Goal: Communication & Community: Share content

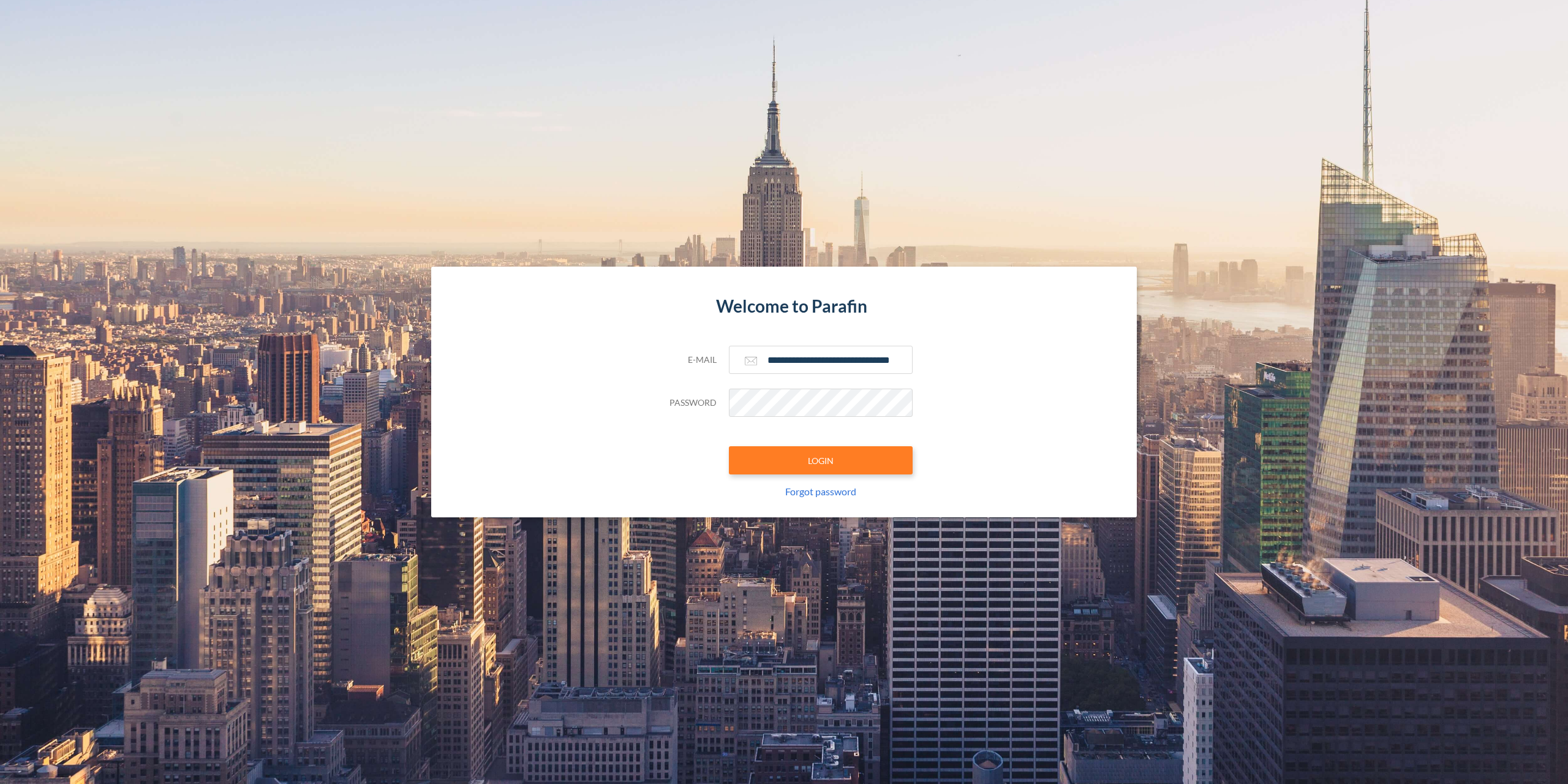
click at [858, 452] on button "LOGIN" at bounding box center [821, 459] width 184 height 28
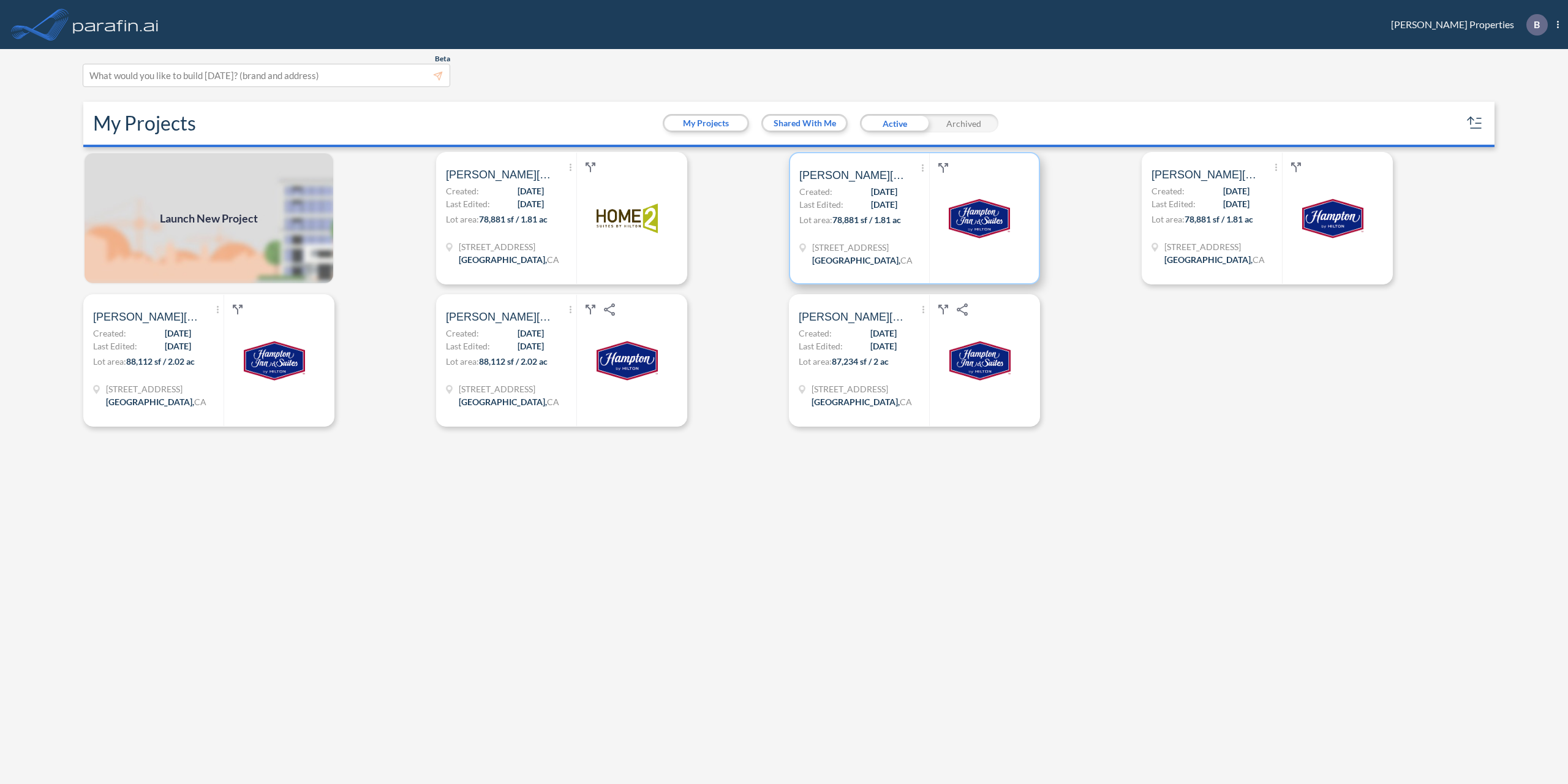
click at [834, 207] on span "Last Edited:" at bounding box center [821, 205] width 44 height 13
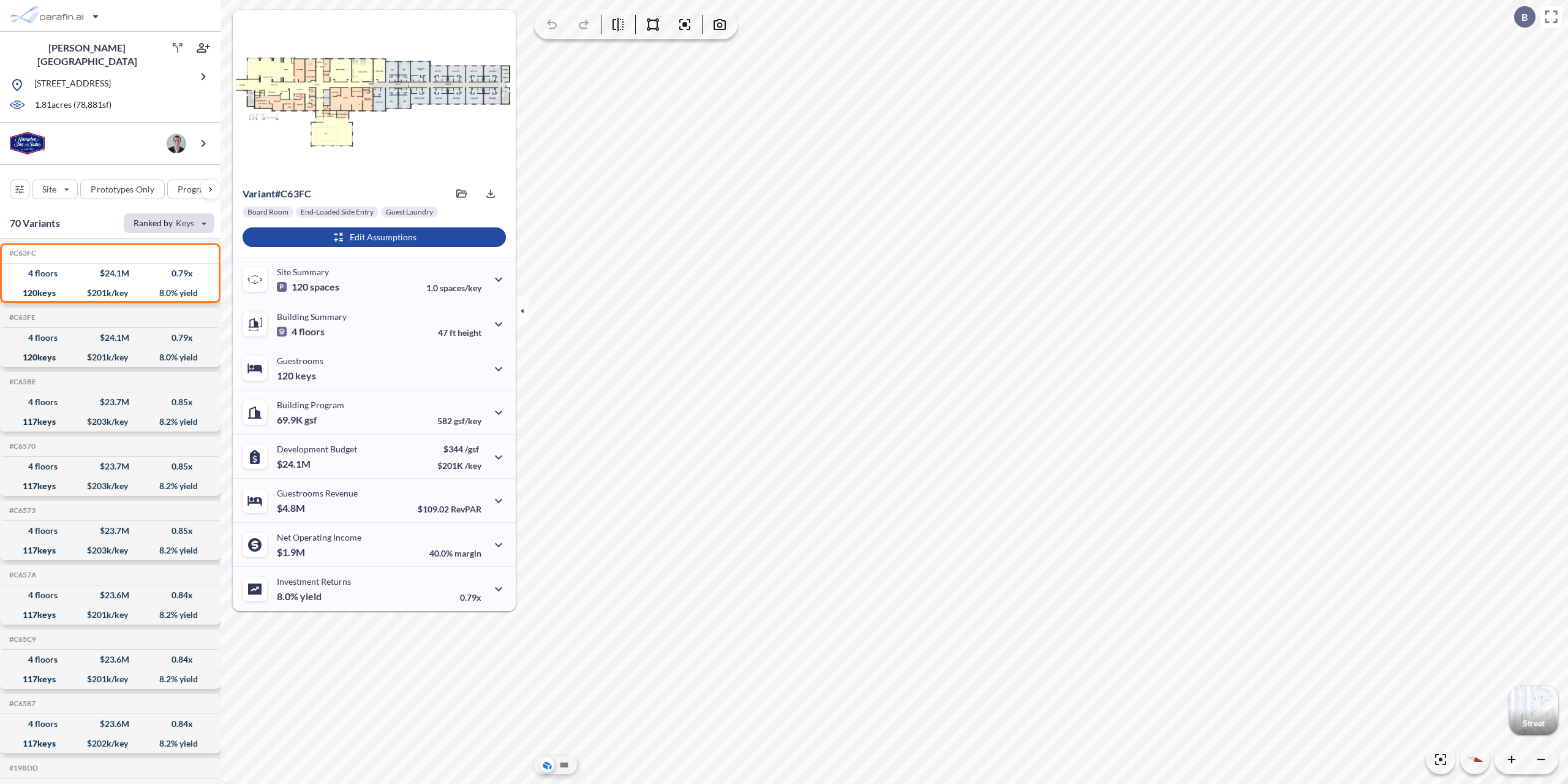
click at [166, 213] on div "button" at bounding box center [169, 223] width 90 height 19
click at [165, 284] on button "Equity Multiple" at bounding box center [161, 287] width 70 height 19
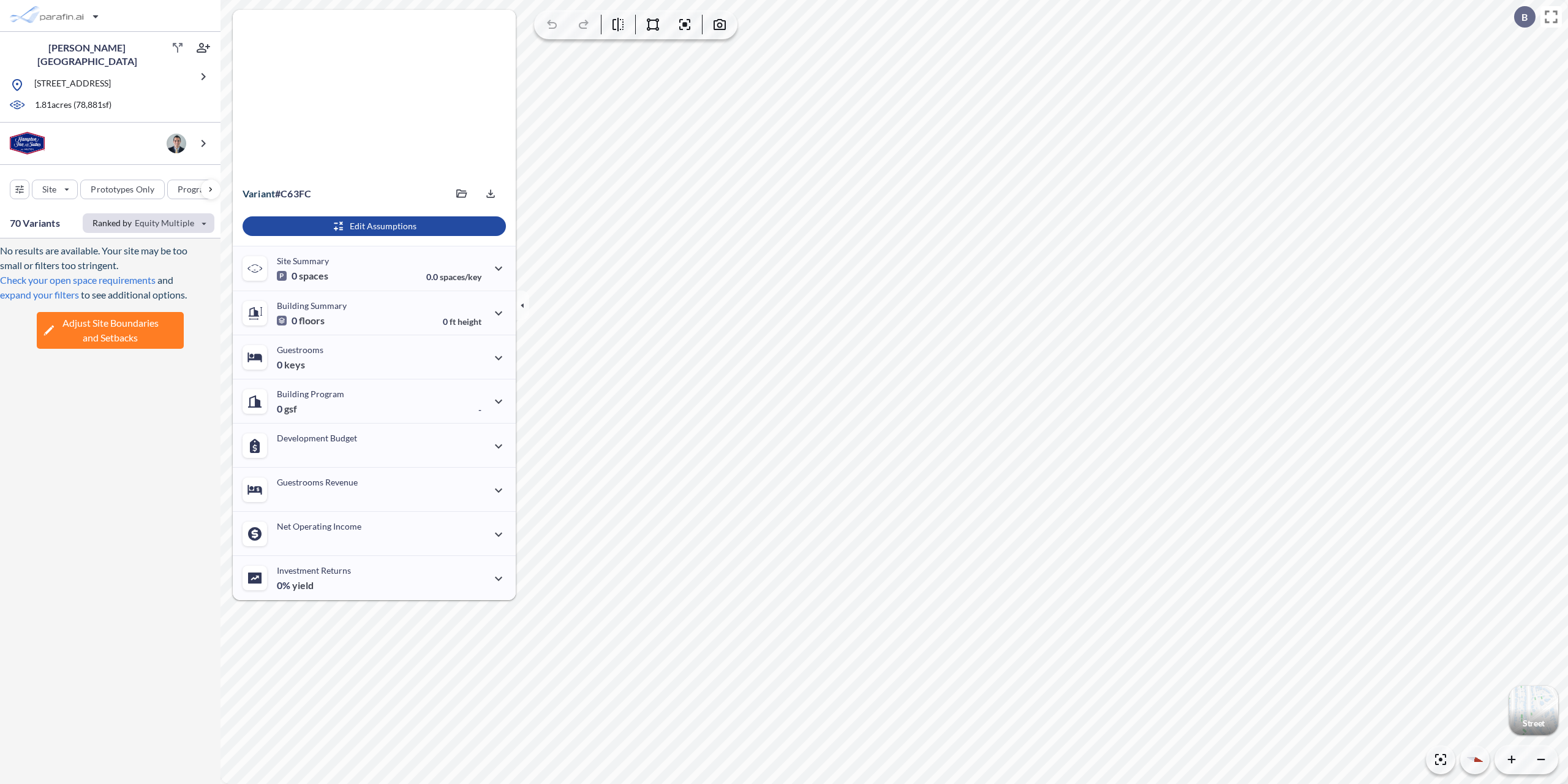
click at [207, 224] on div "button" at bounding box center [149, 223] width 132 height 19
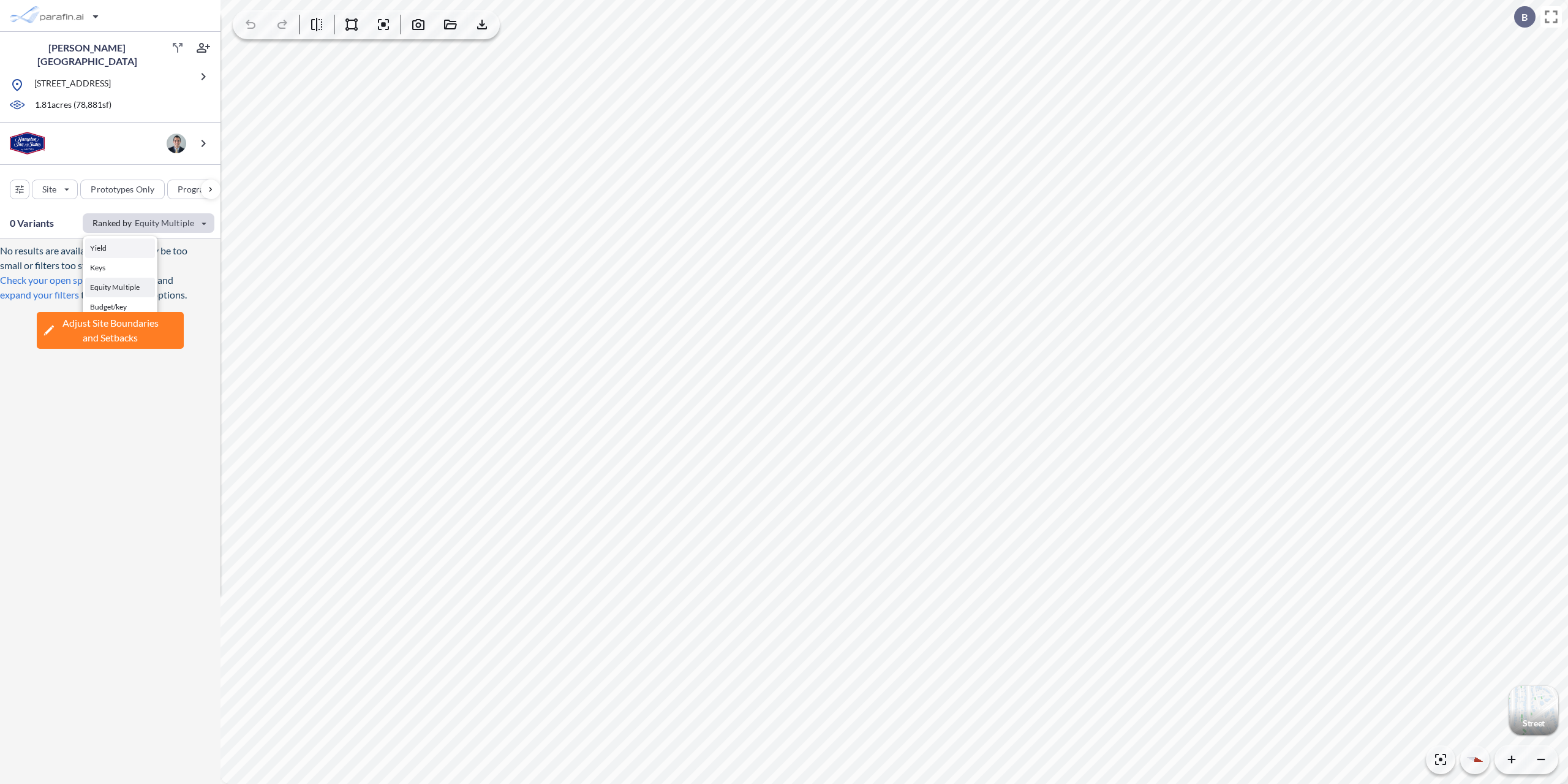
click at [121, 243] on button "Yield" at bounding box center [120, 248] width 70 height 19
click at [83, 11] on div "button" at bounding box center [56, 16] width 103 height 24
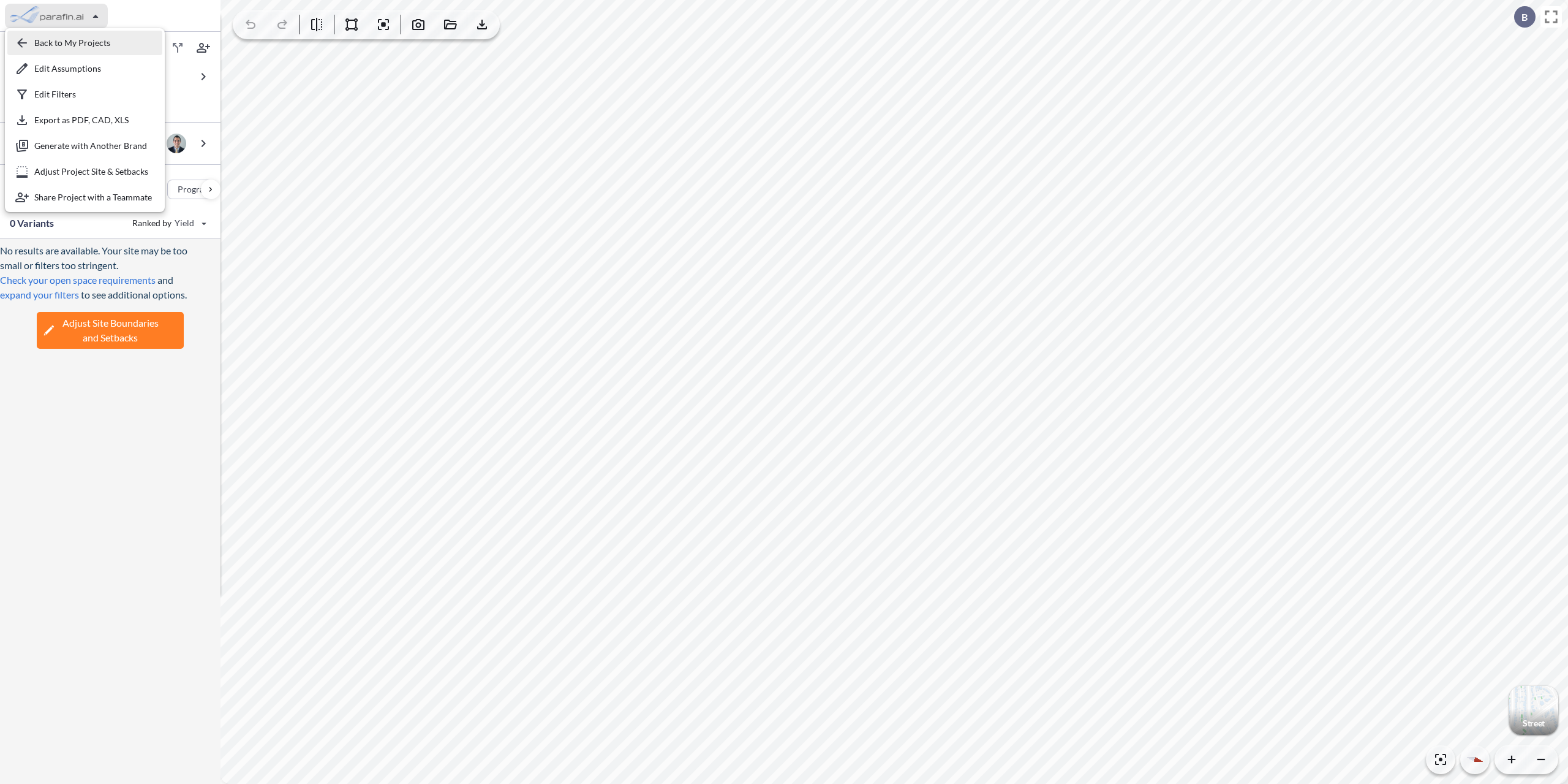
click at [109, 34] on div "button" at bounding box center [85, 43] width 155 height 24
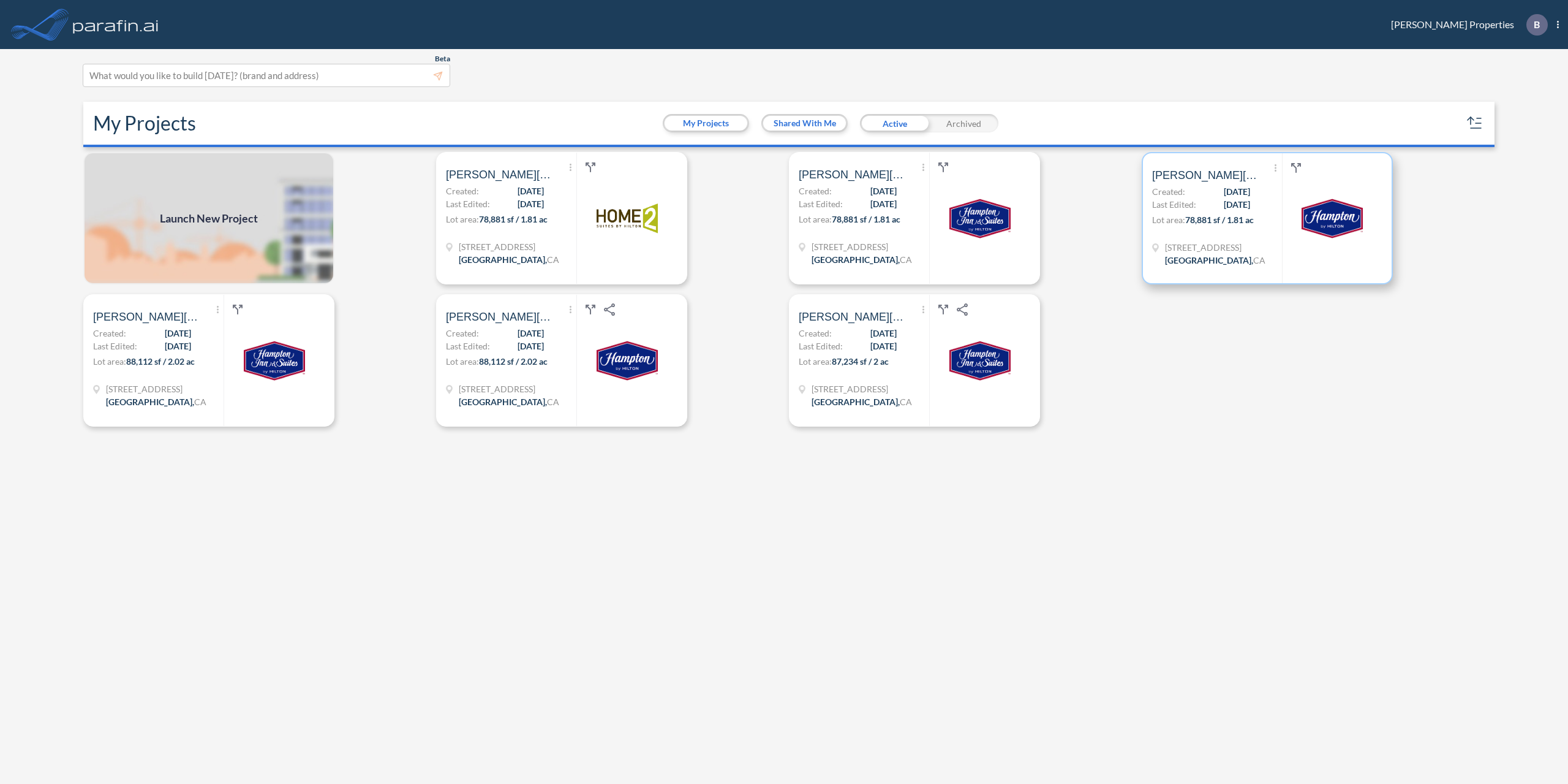
click at [1224, 210] on span "[DATE]" at bounding box center [1236, 205] width 27 height 13
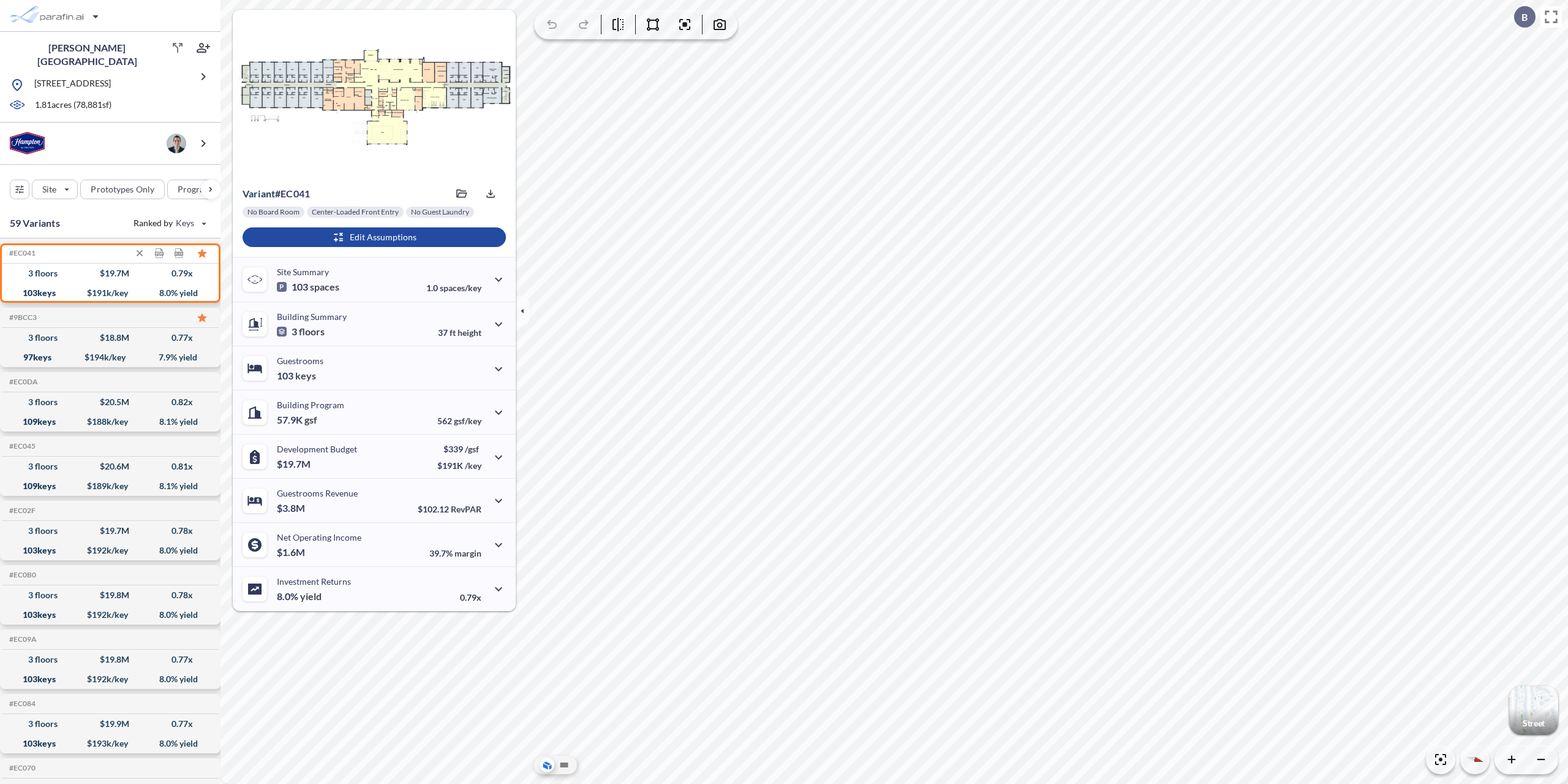
click at [84, 257] on div "#EC041 Development Report Design Report" at bounding box center [111, 253] width 217 height 19
click at [73, 283] on div "103 keys $ 191 k/key 8.0 % yield" at bounding box center [110, 292] width 207 height 19
click at [170, 45] on icon at bounding box center [177, 47] width 14 height 14
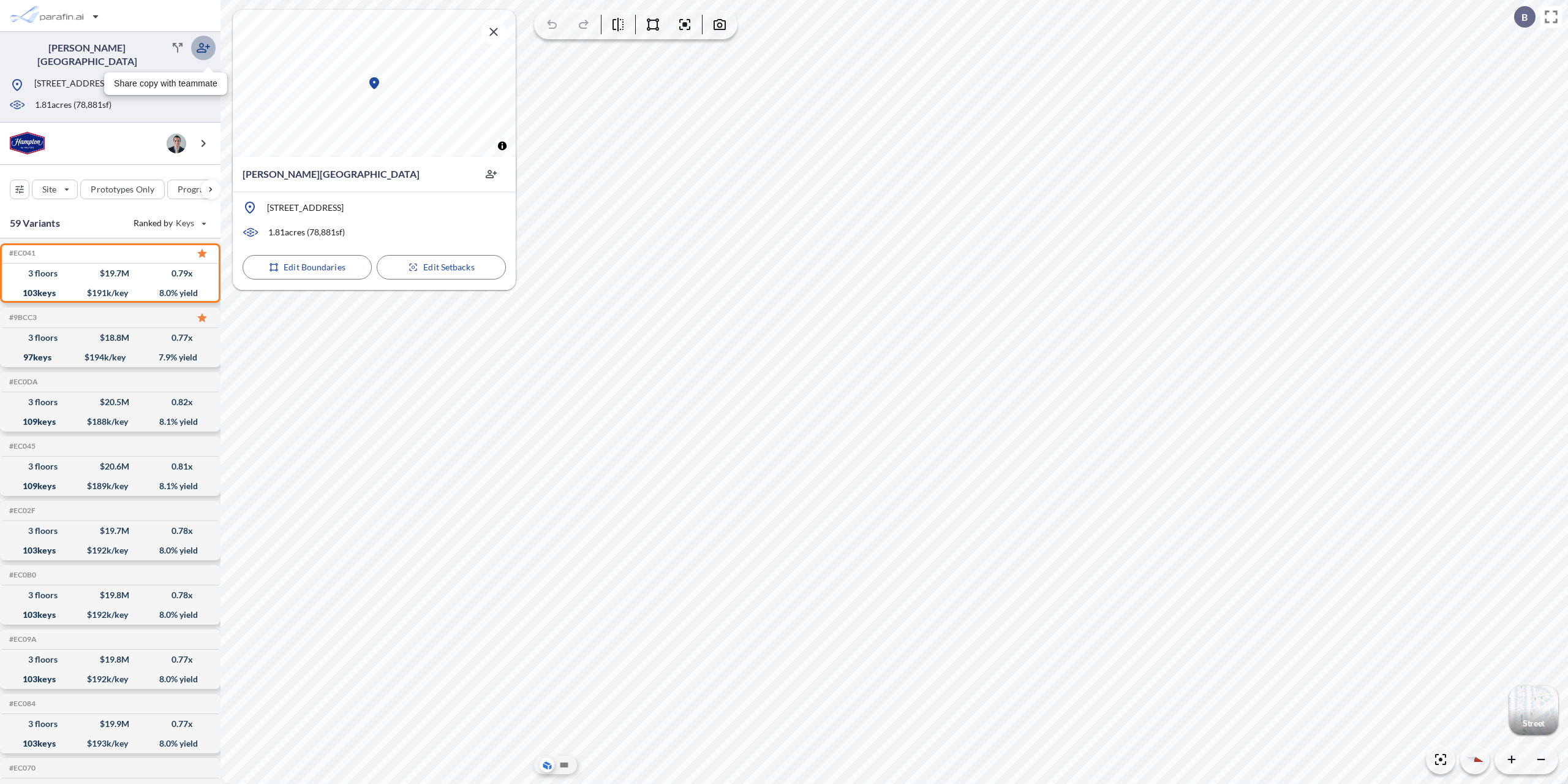
click at [204, 43] on icon "button" at bounding box center [203, 47] width 14 height 14
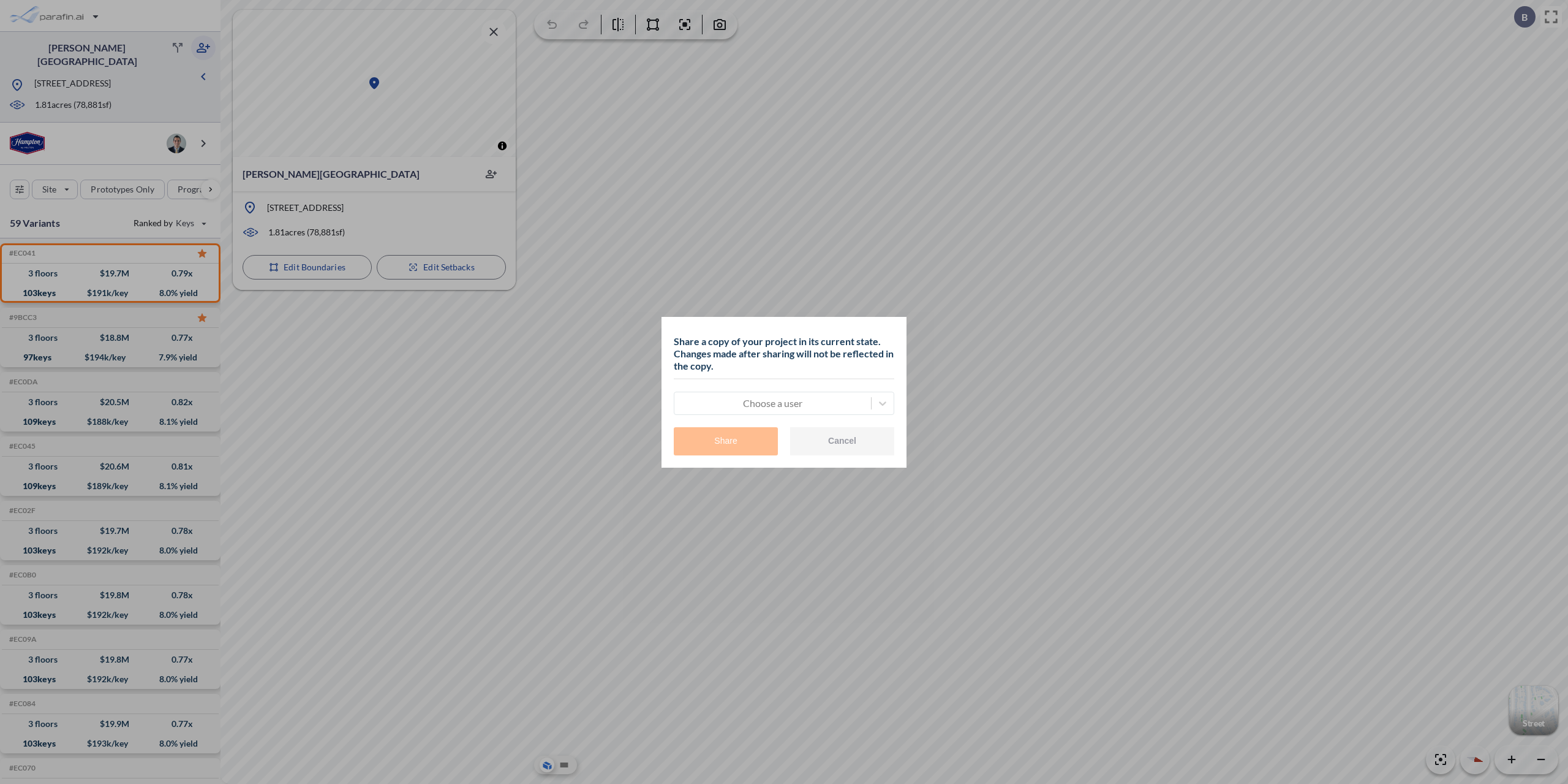
click at [807, 414] on div "Choose a user" at bounding box center [784, 403] width 220 height 23
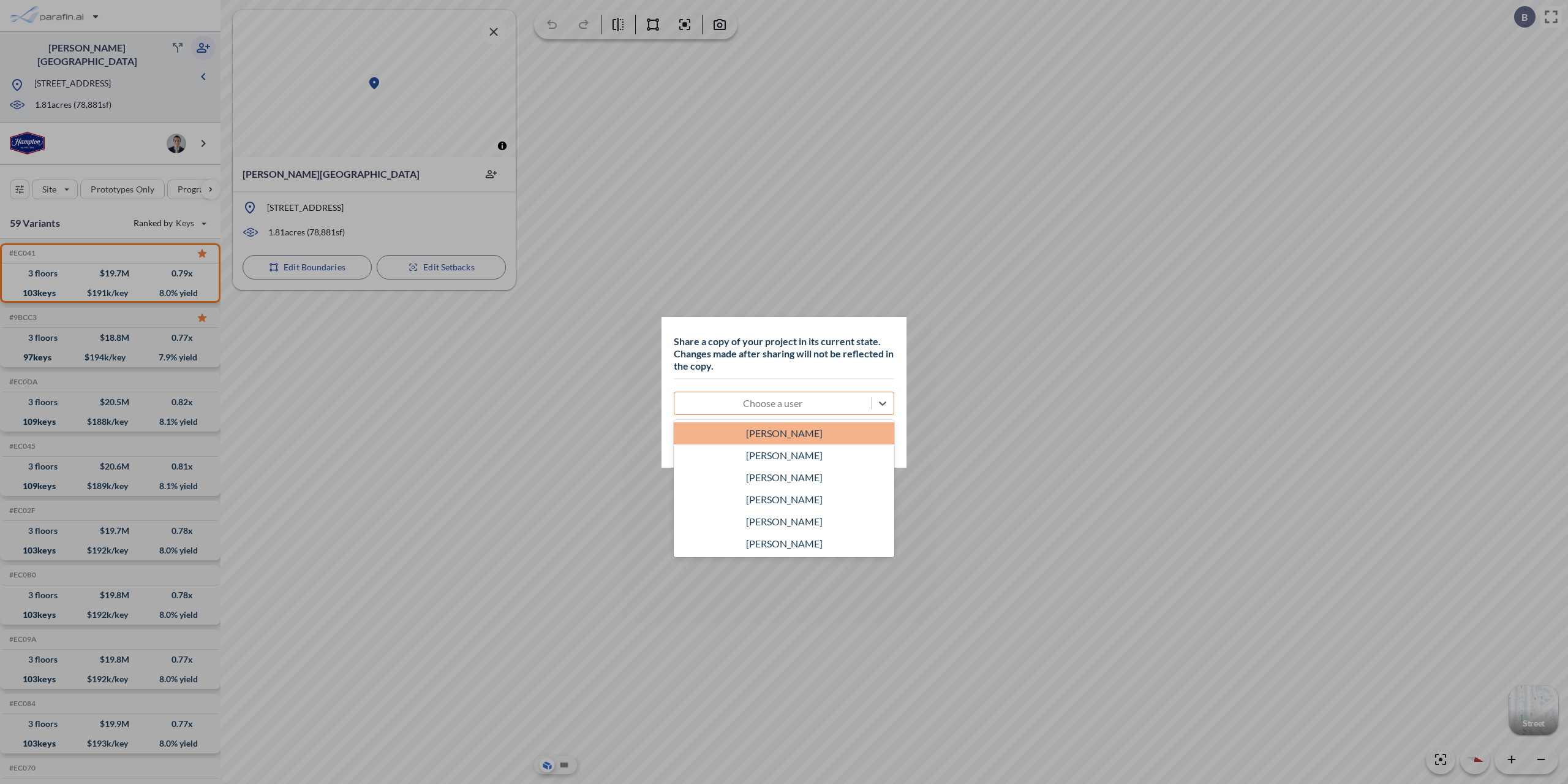
click at [778, 437] on div "Kath MacNeill" at bounding box center [784, 433] width 220 height 22
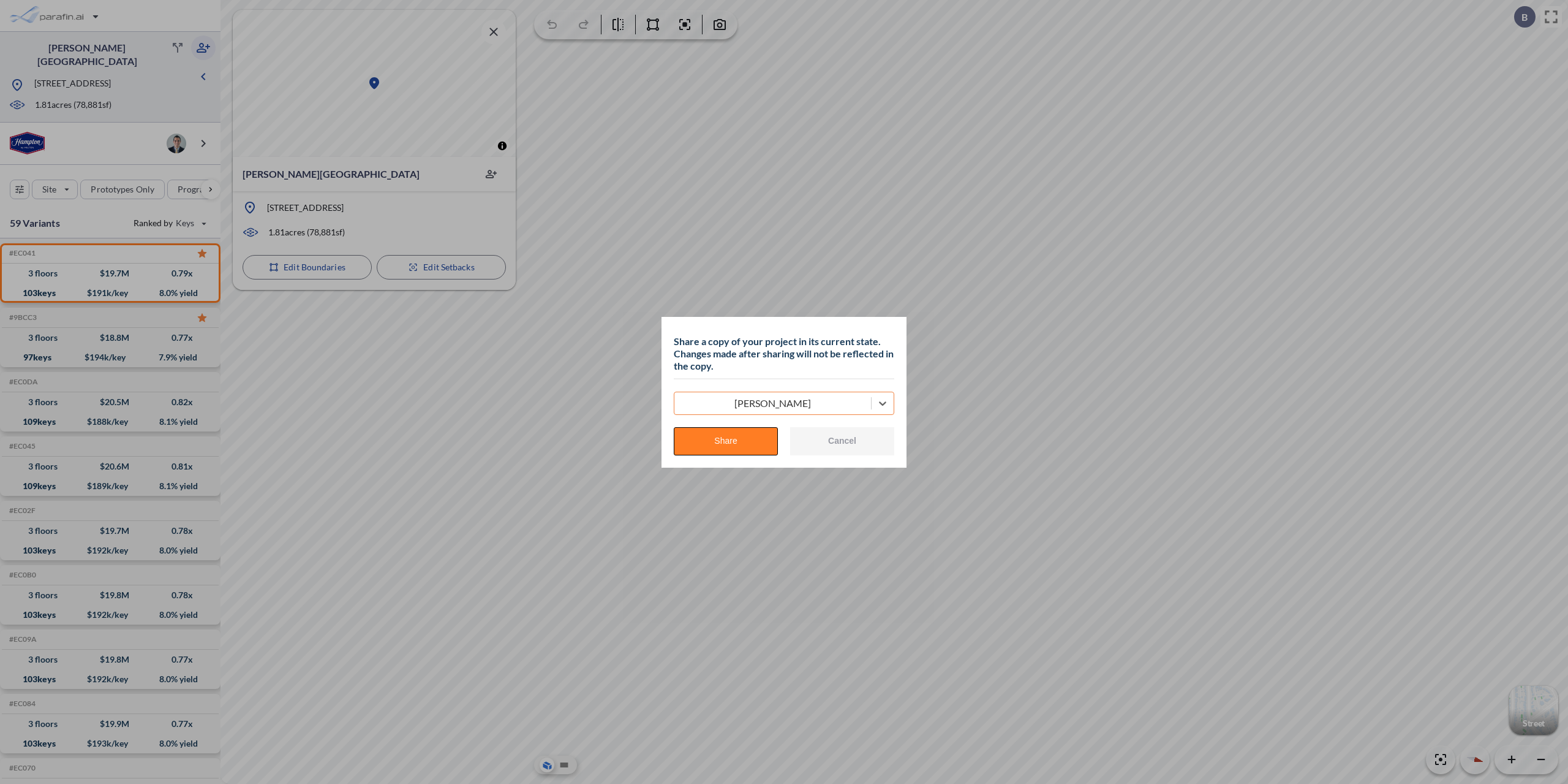
click at [745, 442] on button "Share" at bounding box center [726, 441] width 104 height 28
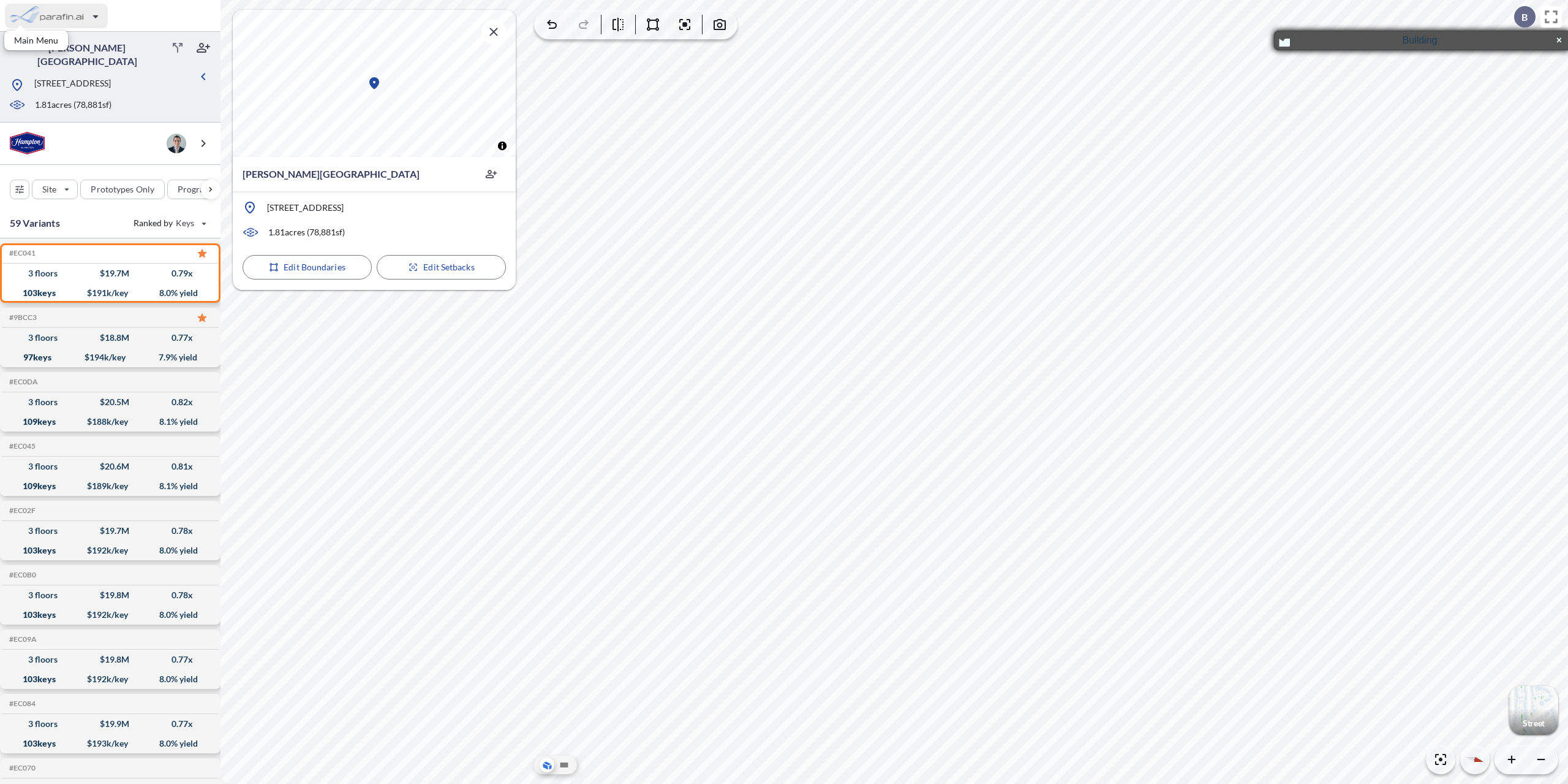
click at [55, 16] on div "button" at bounding box center [56, 16] width 103 height 24
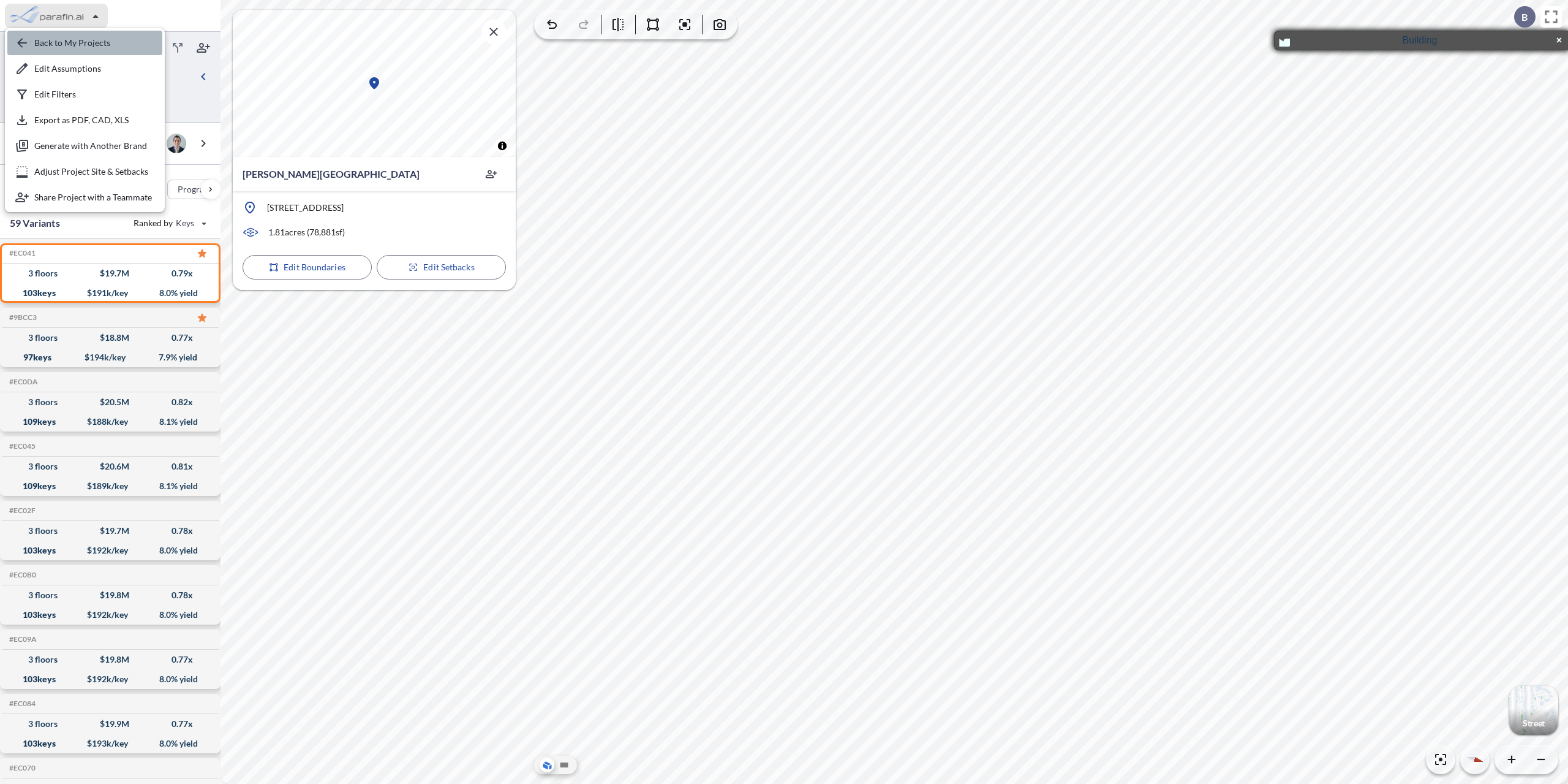
click at [44, 46] on div "button" at bounding box center [85, 43] width 155 height 24
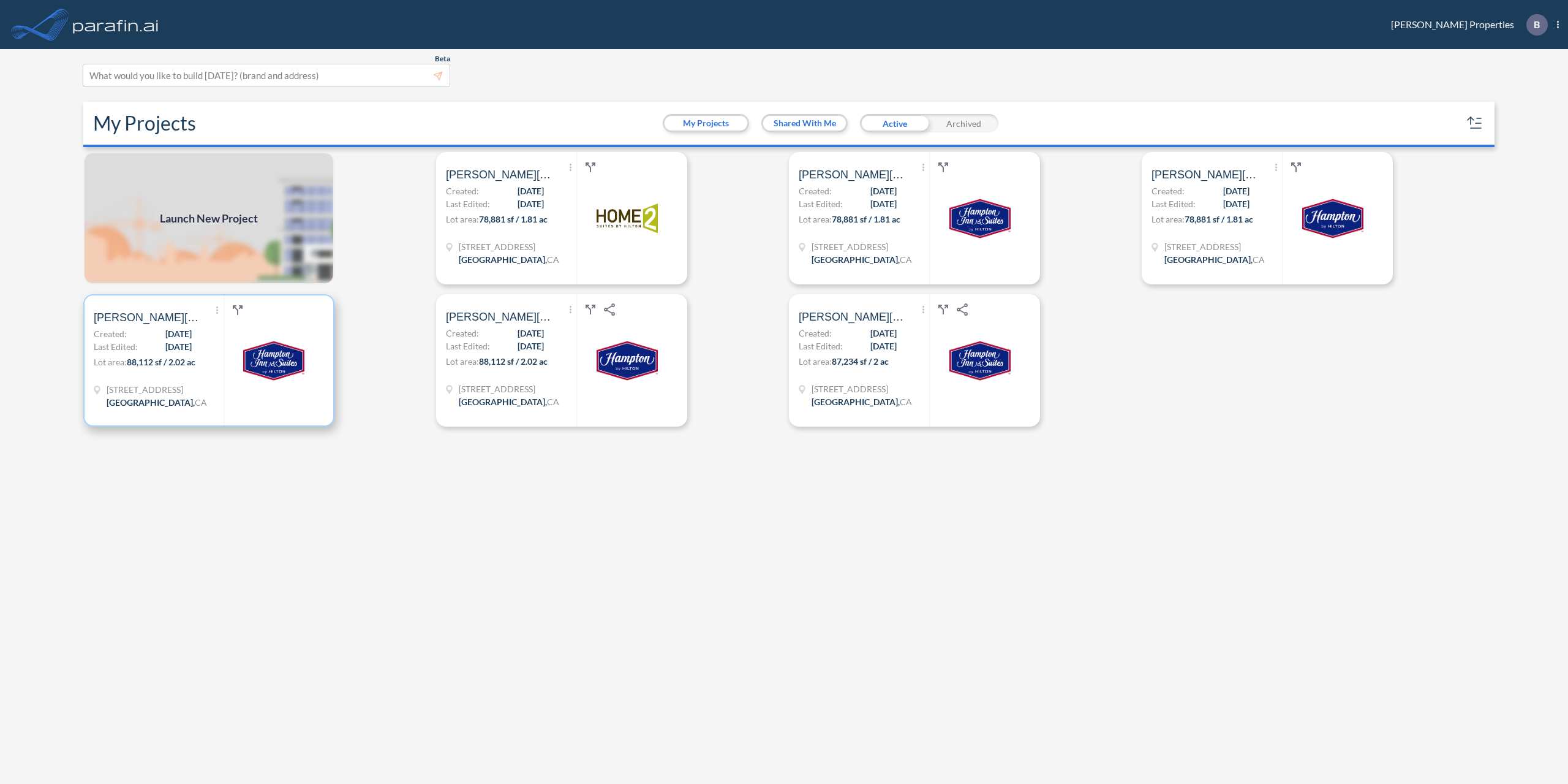
click at [139, 336] on p "Created: [DATE]" at bounding box center [143, 334] width 98 height 13
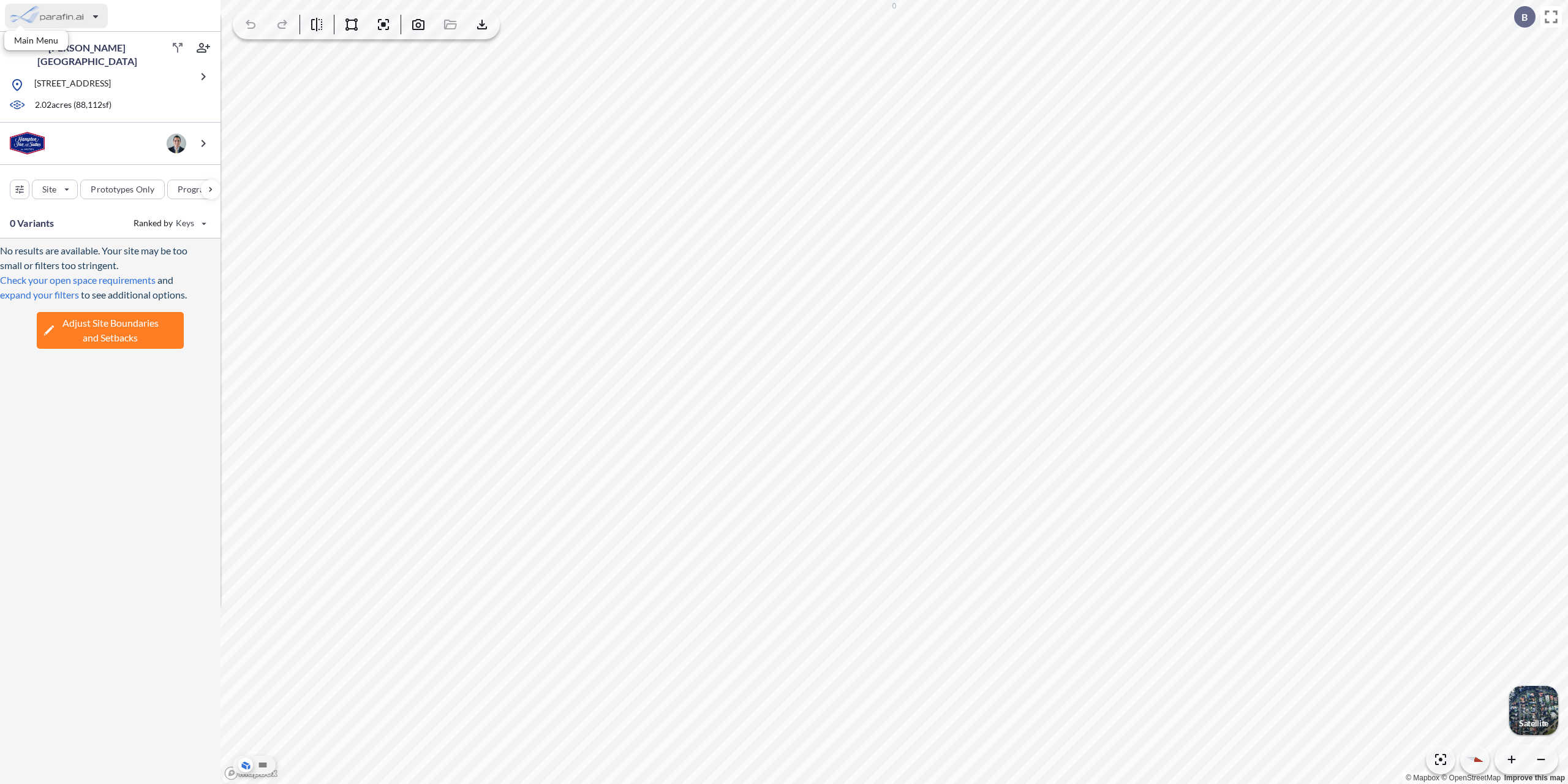
click at [78, 17] on div "button" at bounding box center [56, 16] width 103 height 24
click at [70, 48] on div "button" at bounding box center [85, 43] width 155 height 24
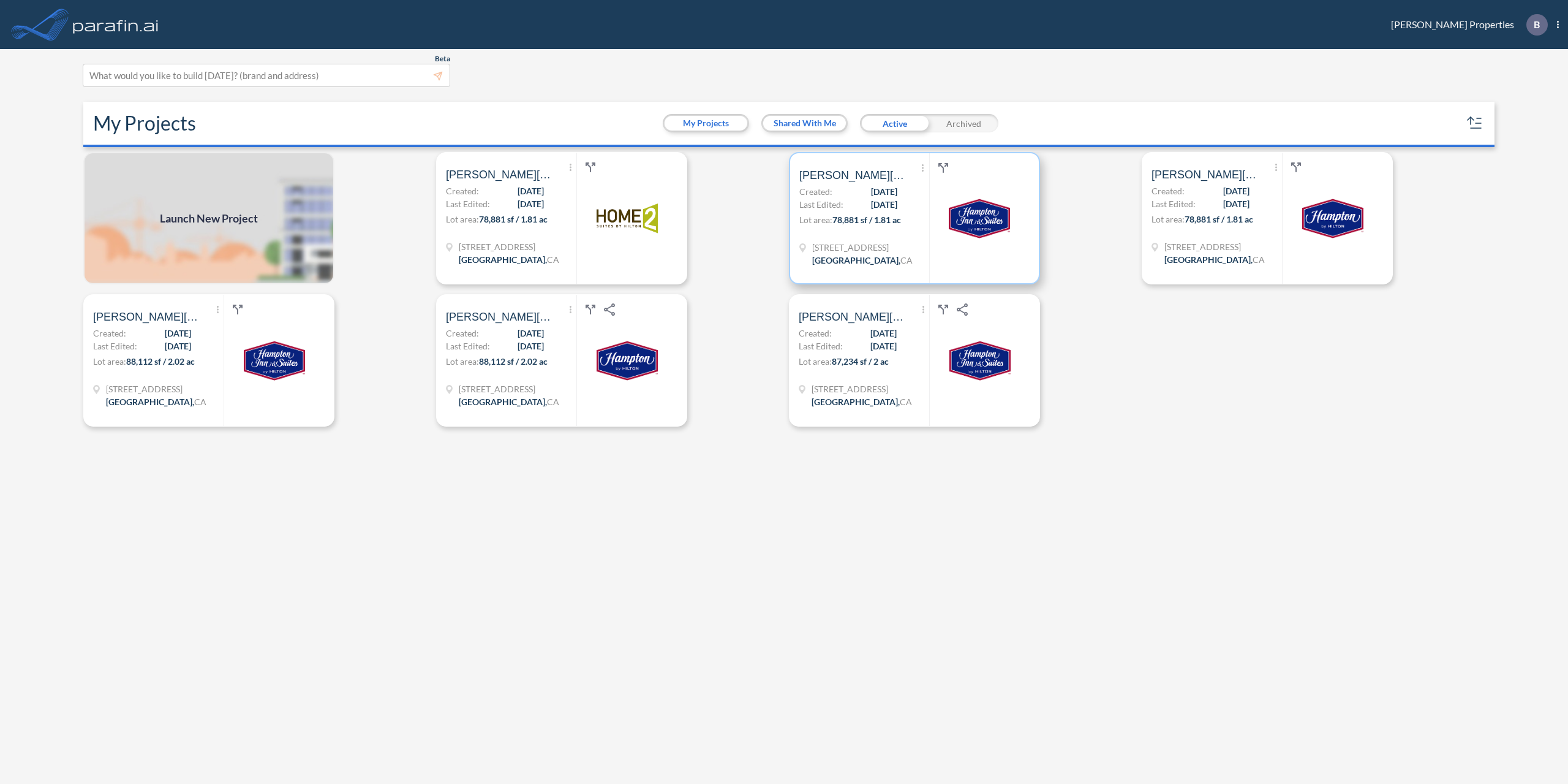
click at [871, 195] on span "[DATE]" at bounding box center [884, 192] width 27 height 13
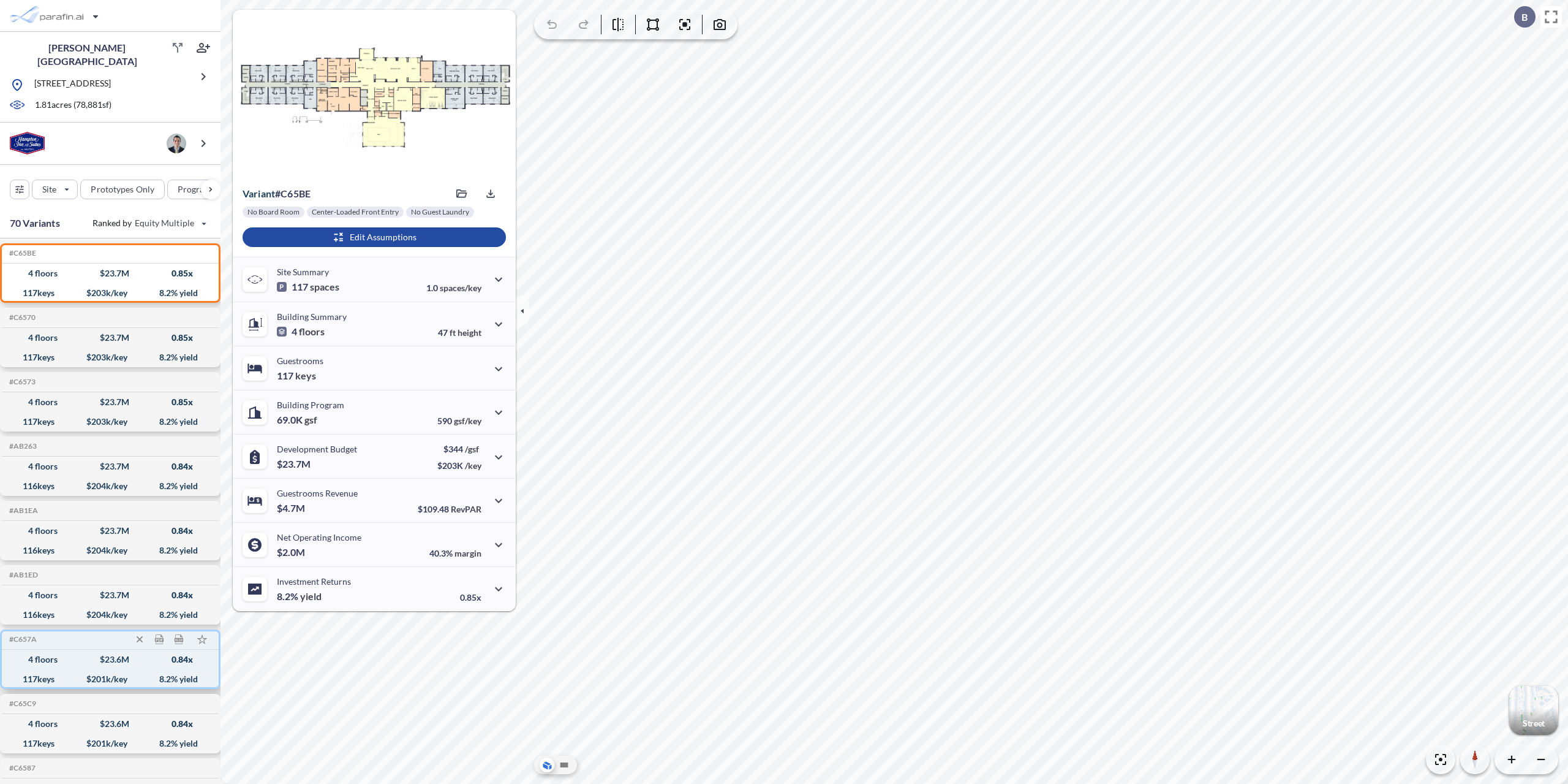
click at [22, 638] on h5 "#C657A" at bounding box center [22, 639] width 30 height 9
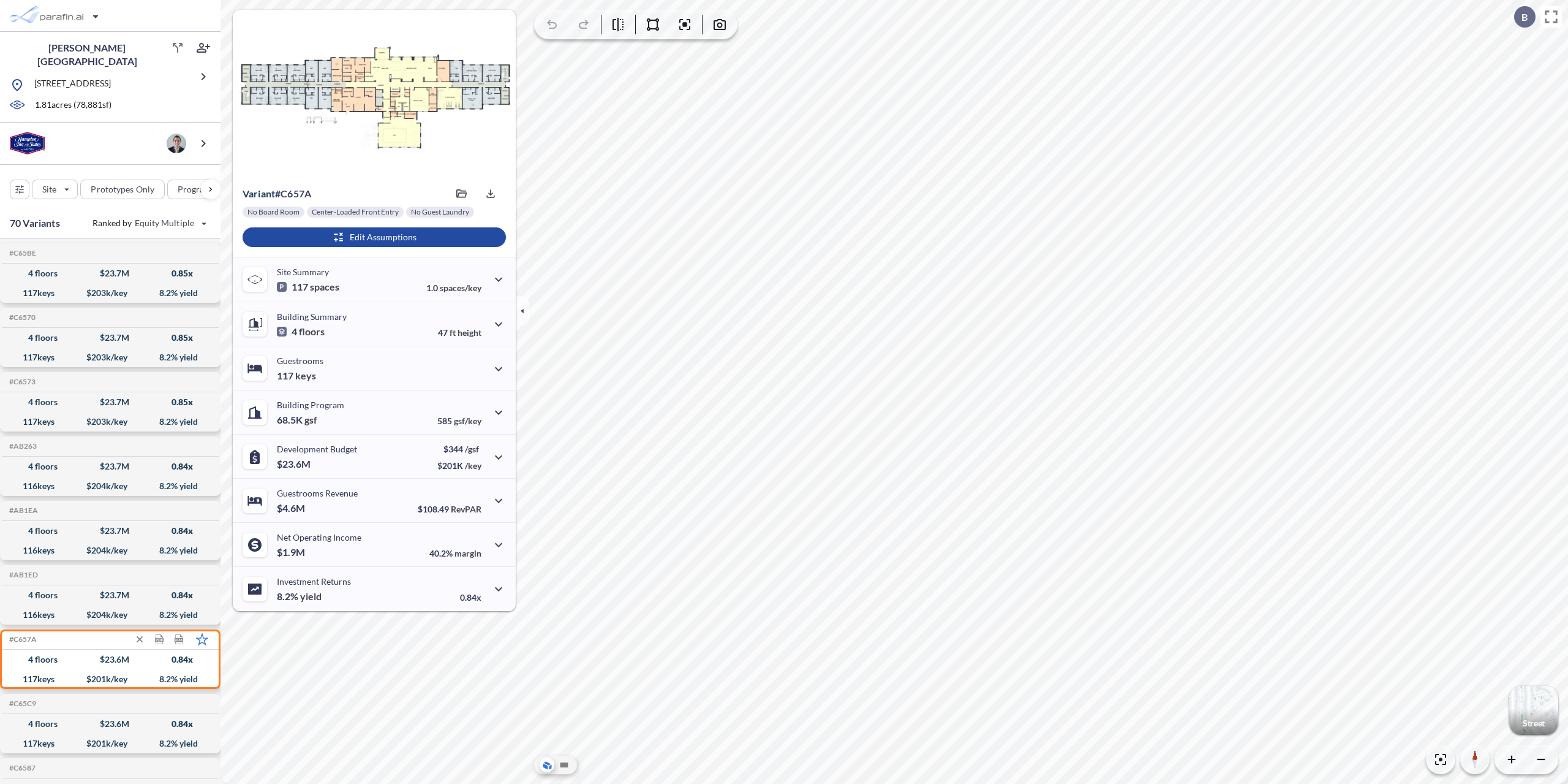
click at [203, 637] on icon at bounding box center [202, 640] width 13 height 13
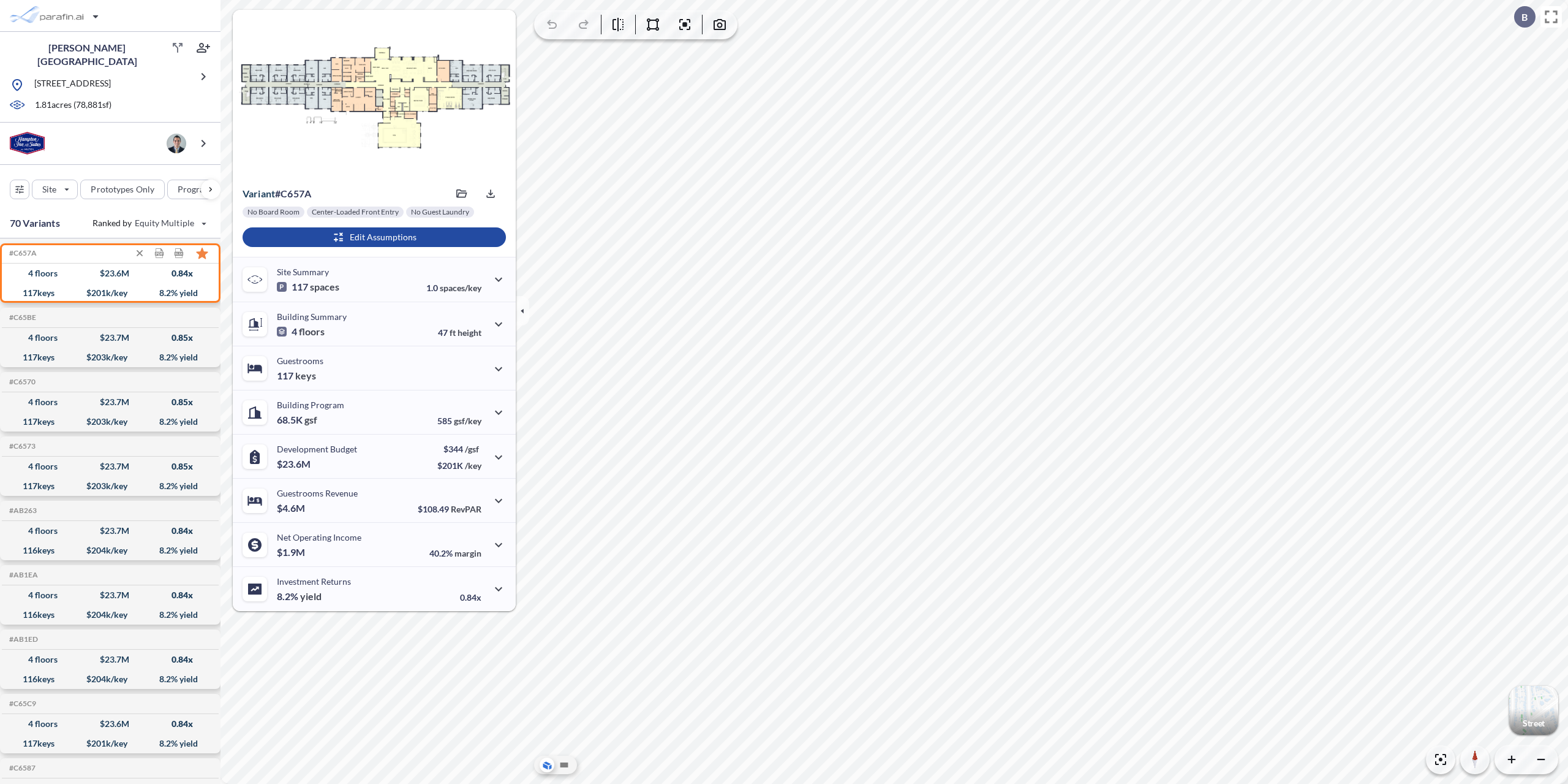
click at [27, 267] on div "4 floors $ 23.6 M 0.84 x" at bounding box center [110, 273] width 207 height 19
click at [101, 274] on div "$ 23.6 M" at bounding box center [114, 274] width 29 height 0
click at [560, 763] on icon at bounding box center [564, 765] width 8 height 5
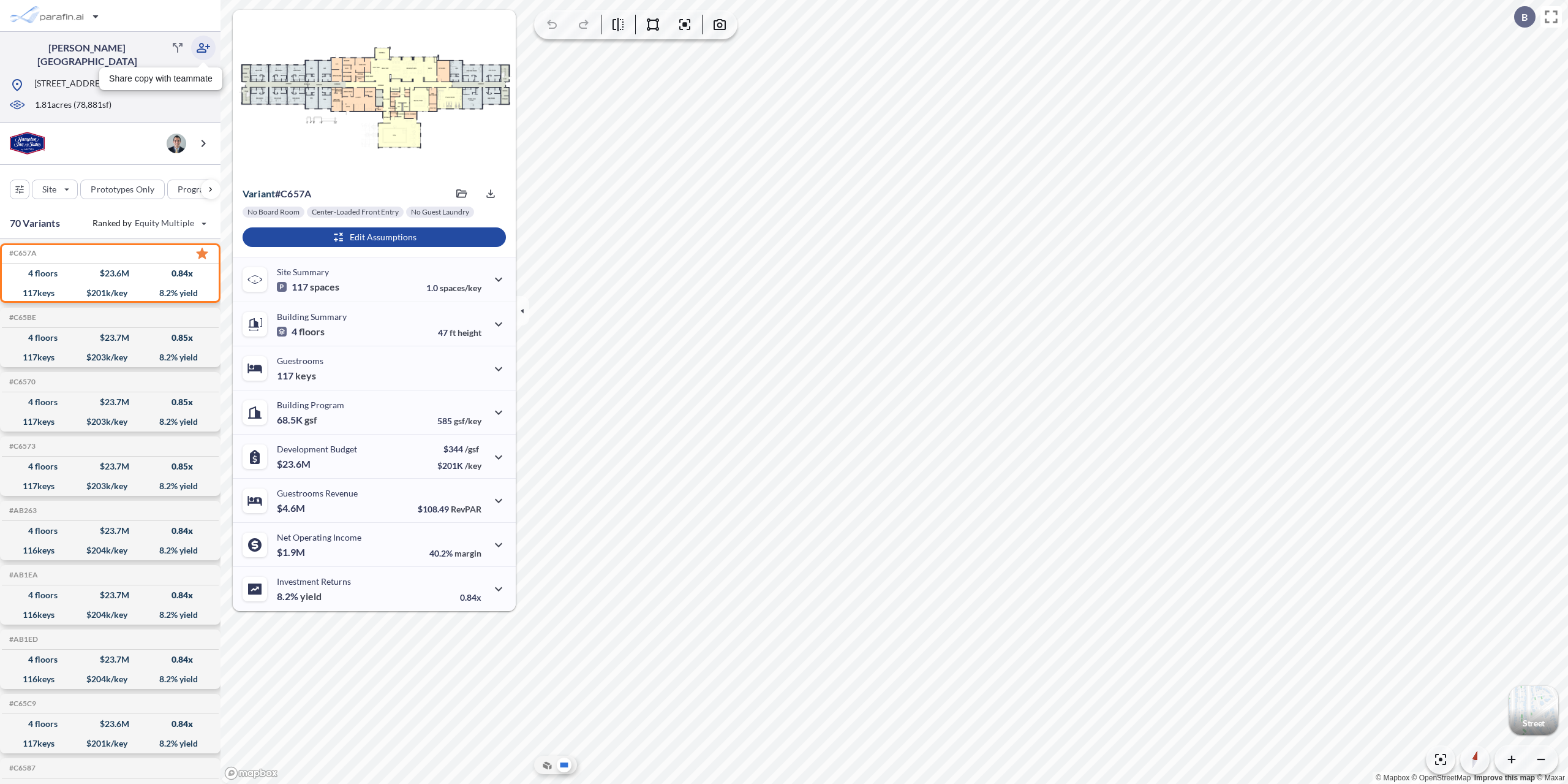
click at [198, 47] on icon "button" at bounding box center [203, 47] width 14 height 14
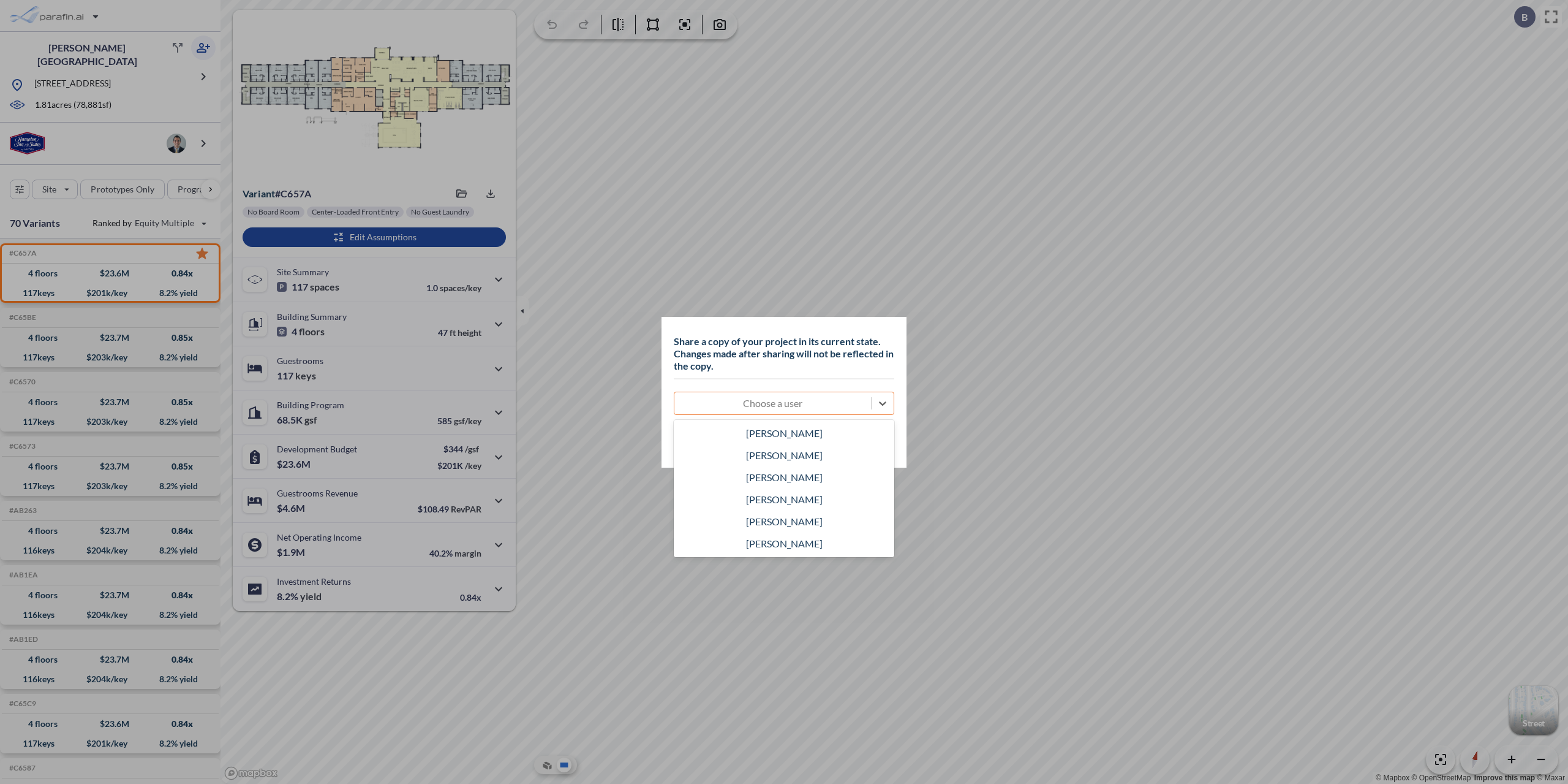
click at [814, 403] on div at bounding box center [772, 403] width 184 height 14
click at [771, 439] on div "Kath MacNeill" at bounding box center [784, 433] width 220 height 22
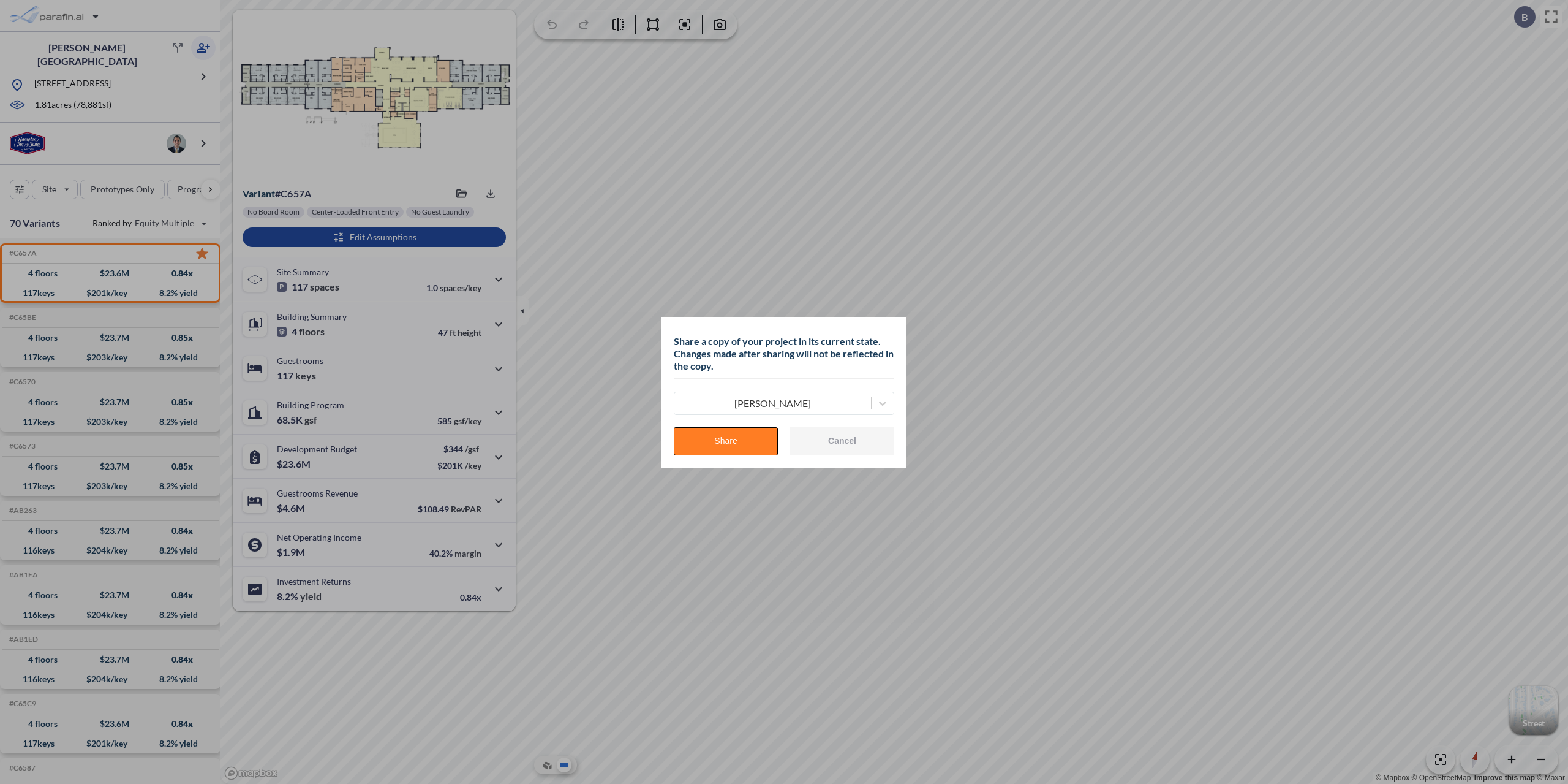
click at [738, 439] on button "Share" at bounding box center [726, 441] width 104 height 28
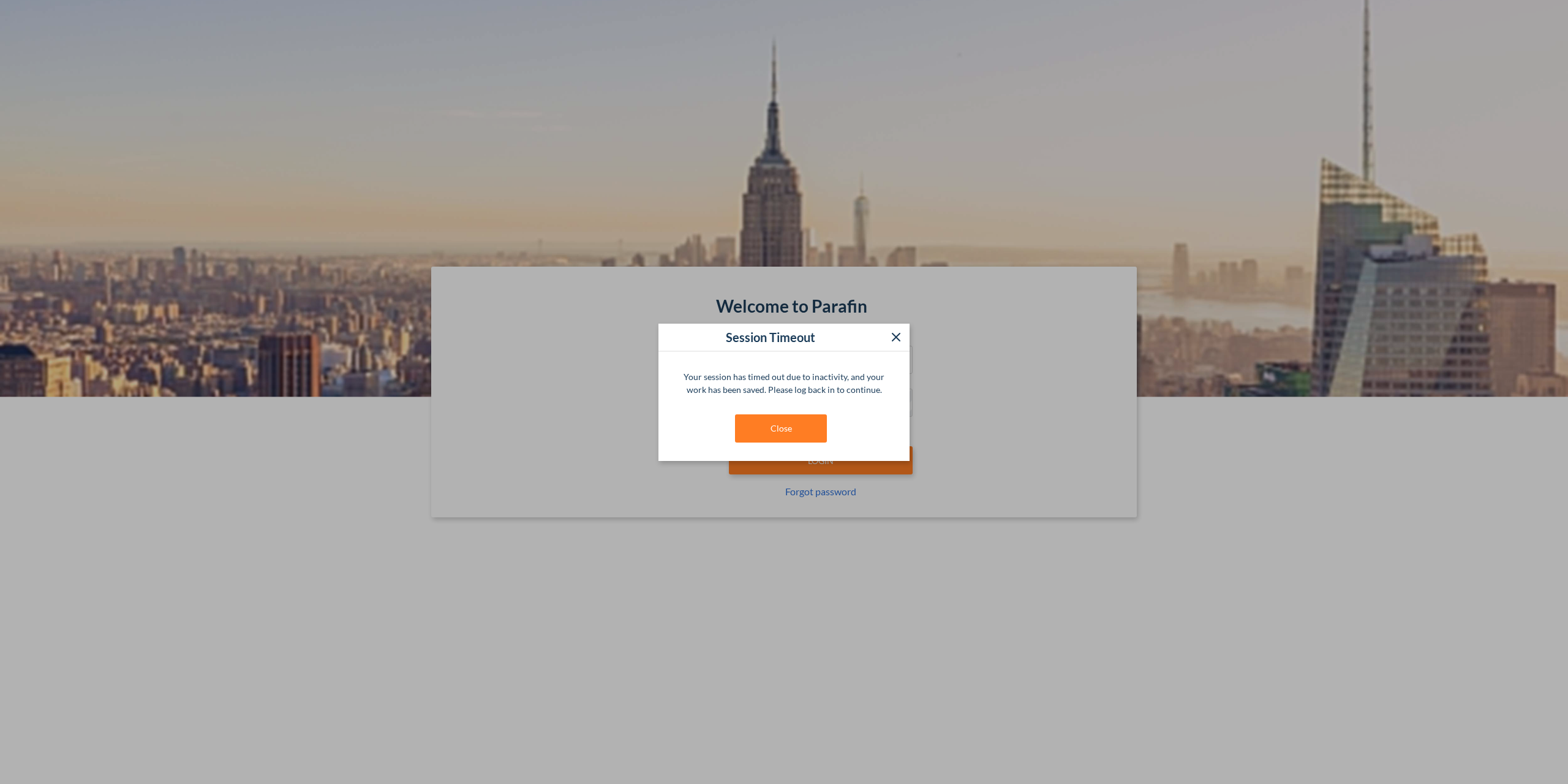
type input "**********"
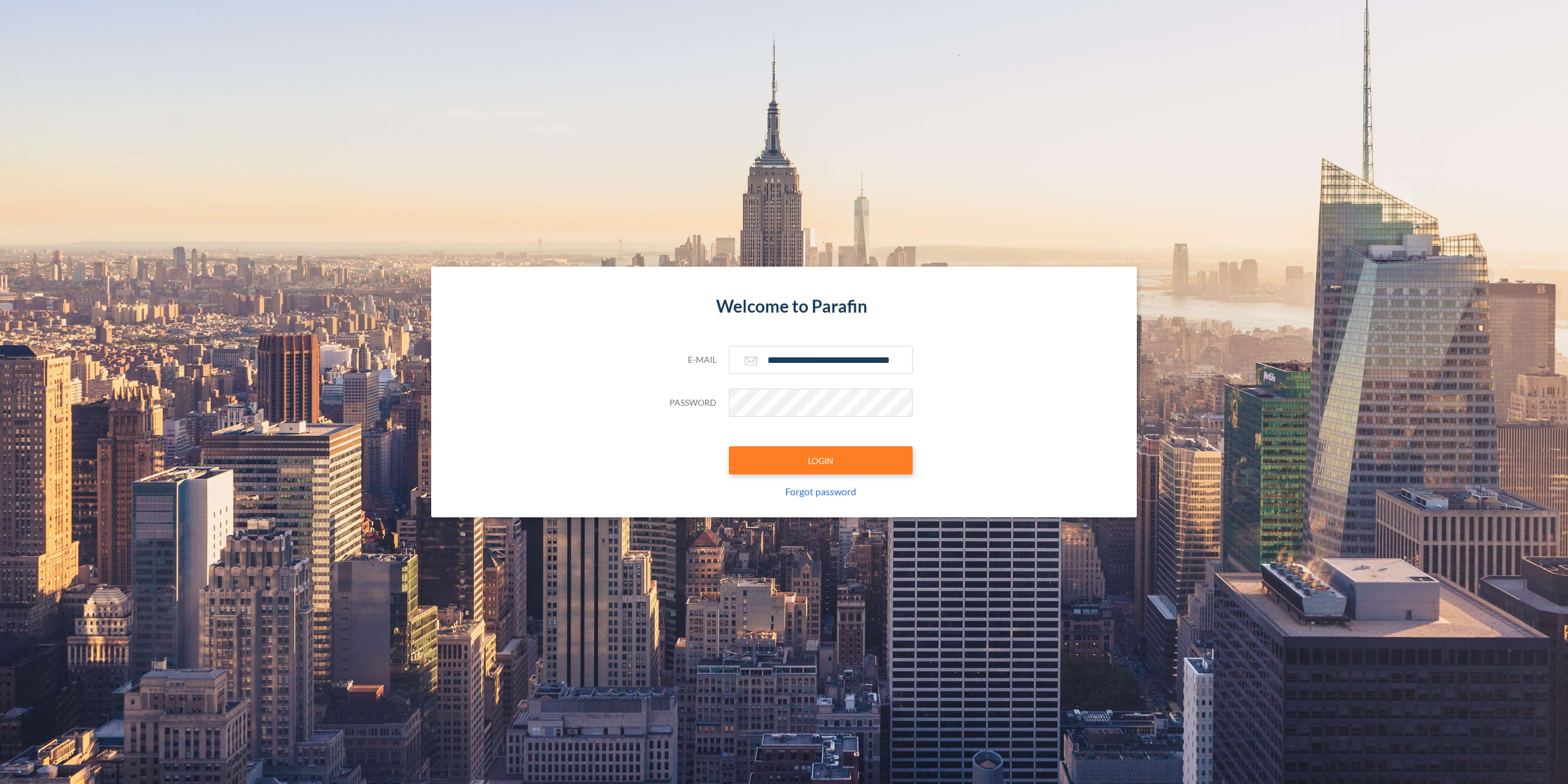
click at [765, 154] on section "**********" at bounding box center [784, 392] width 1568 height 784
